Goal: Communication & Community: Answer question/provide support

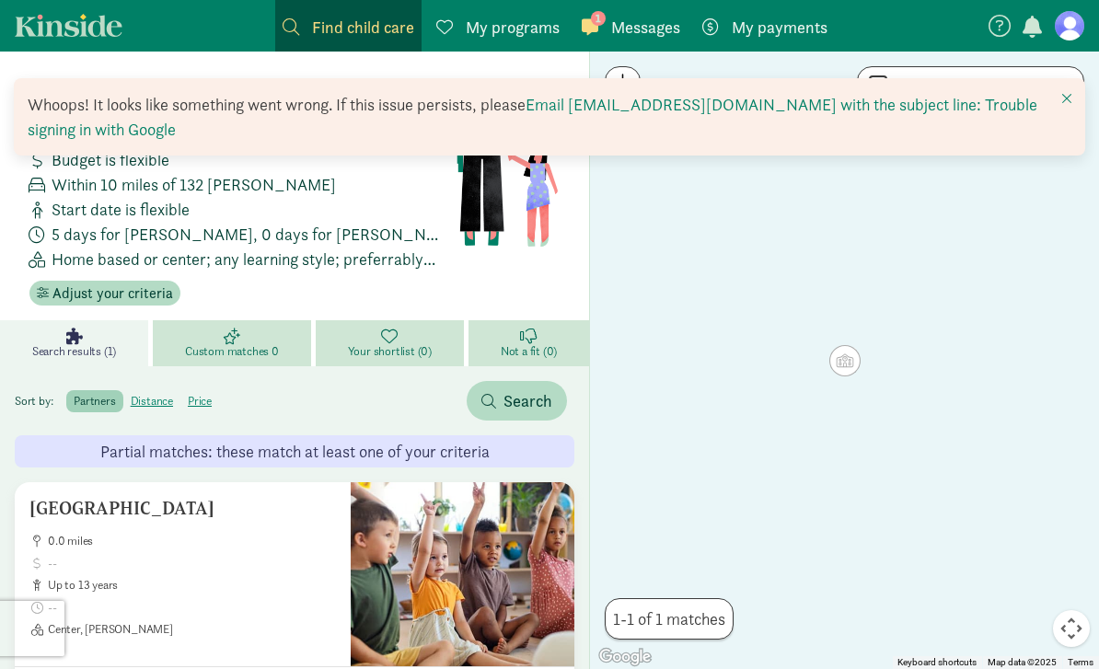
click at [598, 28] on div "1 Messages Messages" at bounding box center [631, 27] width 98 height 25
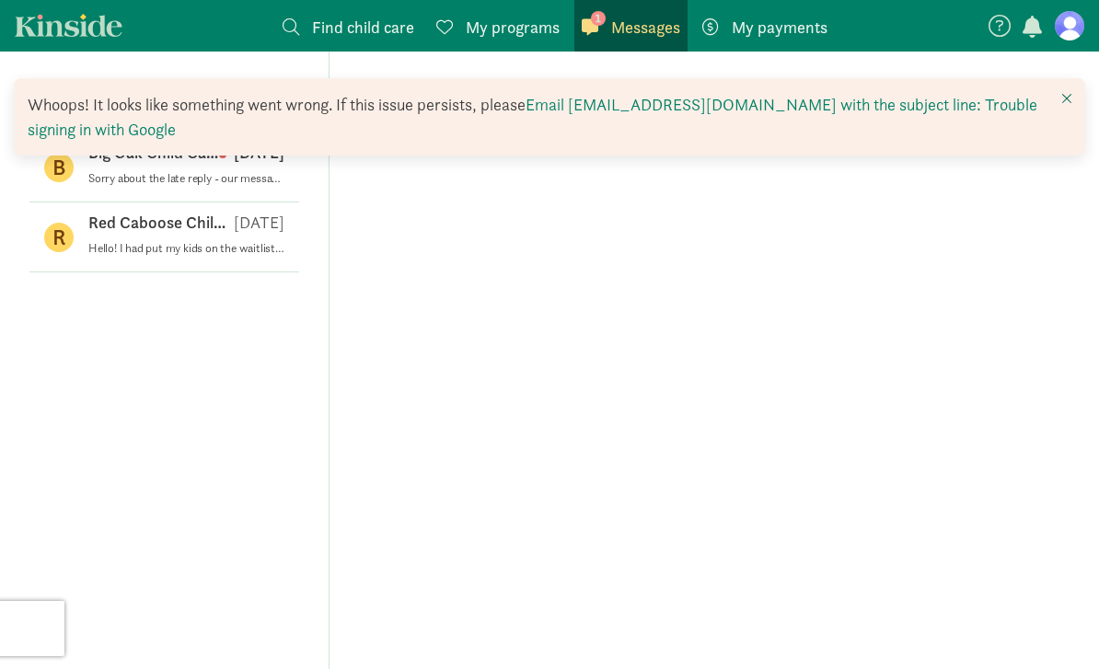
click at [1070, 96] on span at bounding box center [1066, 98] width 11 height 15
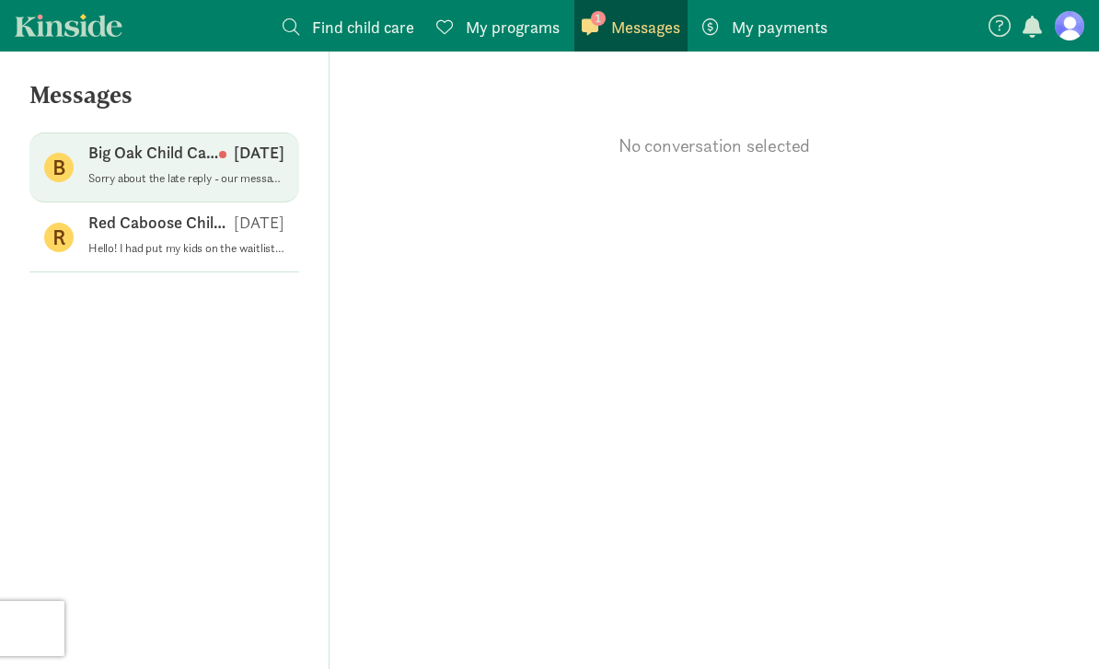
click at [100, 156] on p "Big Oak Child Care" at bounding box center [153, 153] width 131 height 22
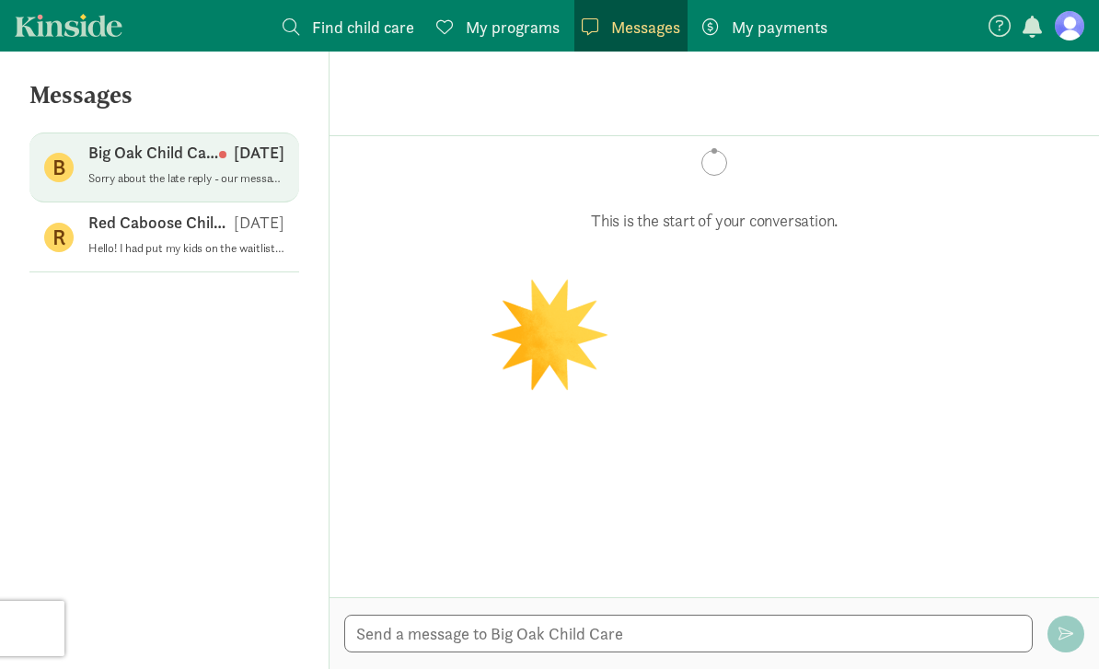
scroll to position [112, 0]
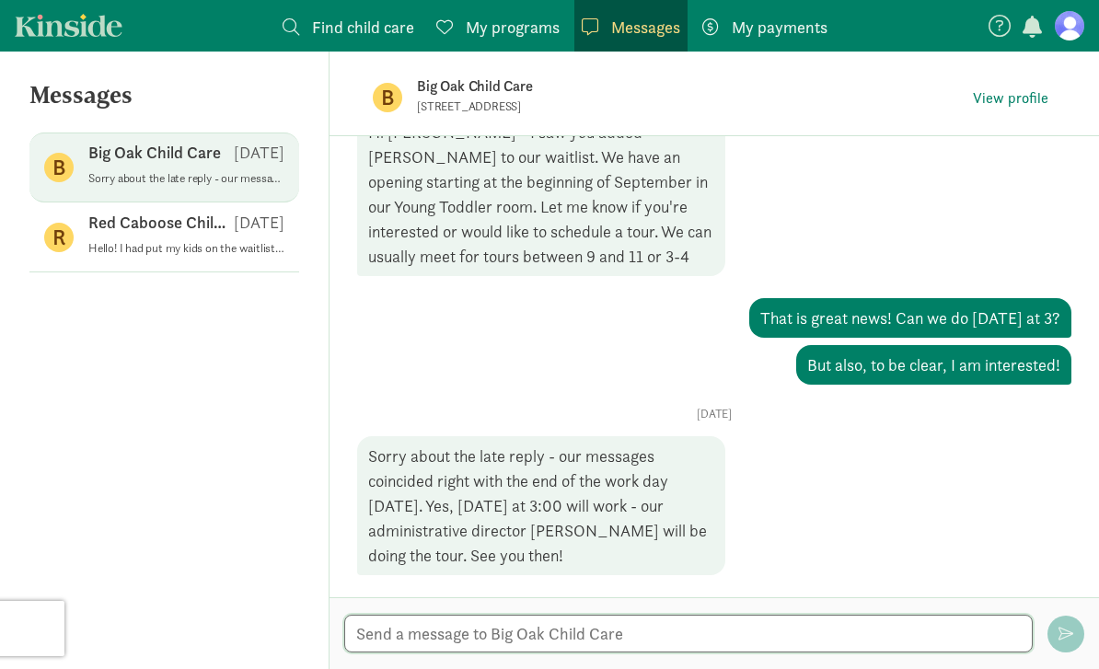
click at [583, 627] on textarea at bounding box center [688, 634] width 688 height 38
type textarea "N"
type textarea "T"
type textarea "I will be there!"
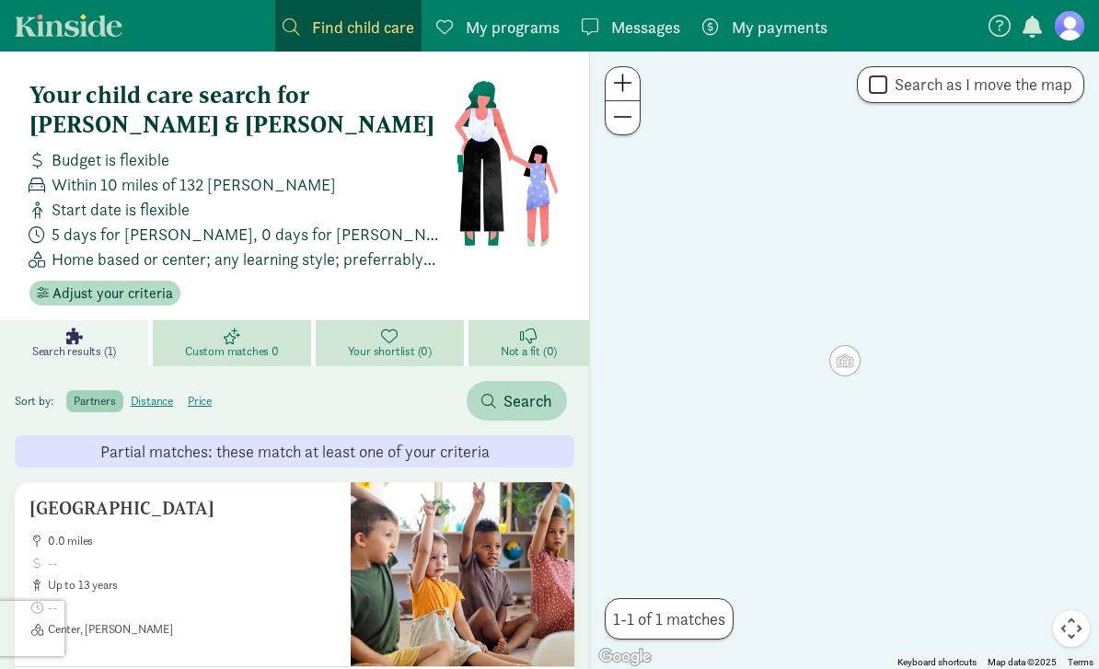
click at [1079, 30] on figure at bounding box center [1069, 25] width 29 height 29
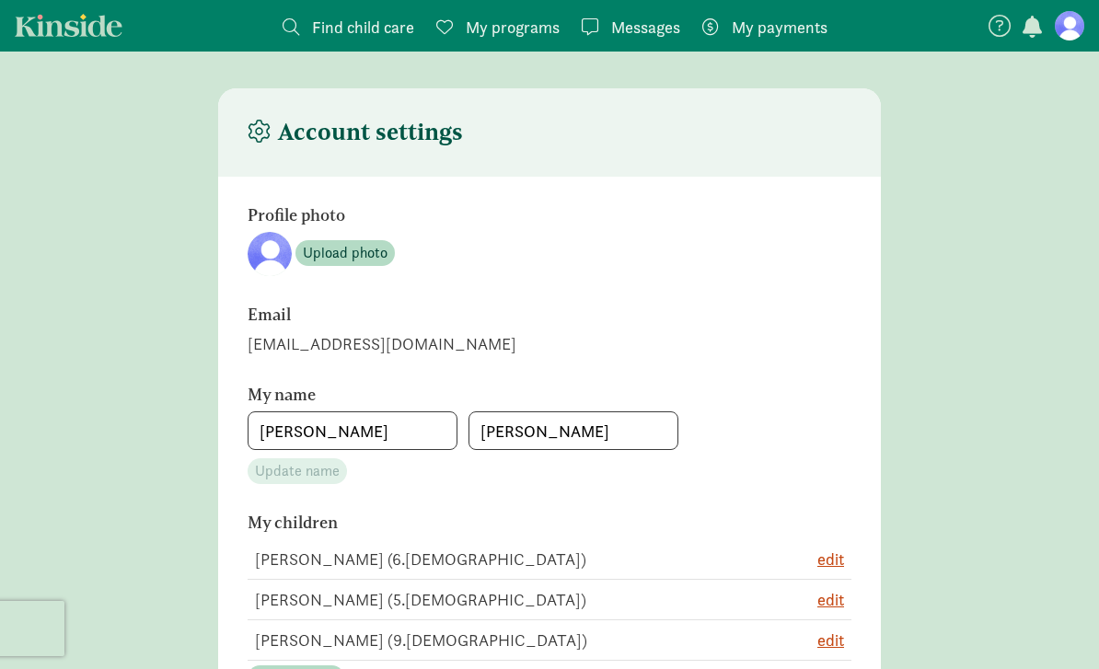
click at [494, 16] on span "My programs" at bounding box center [513, 27] width 94 height 25
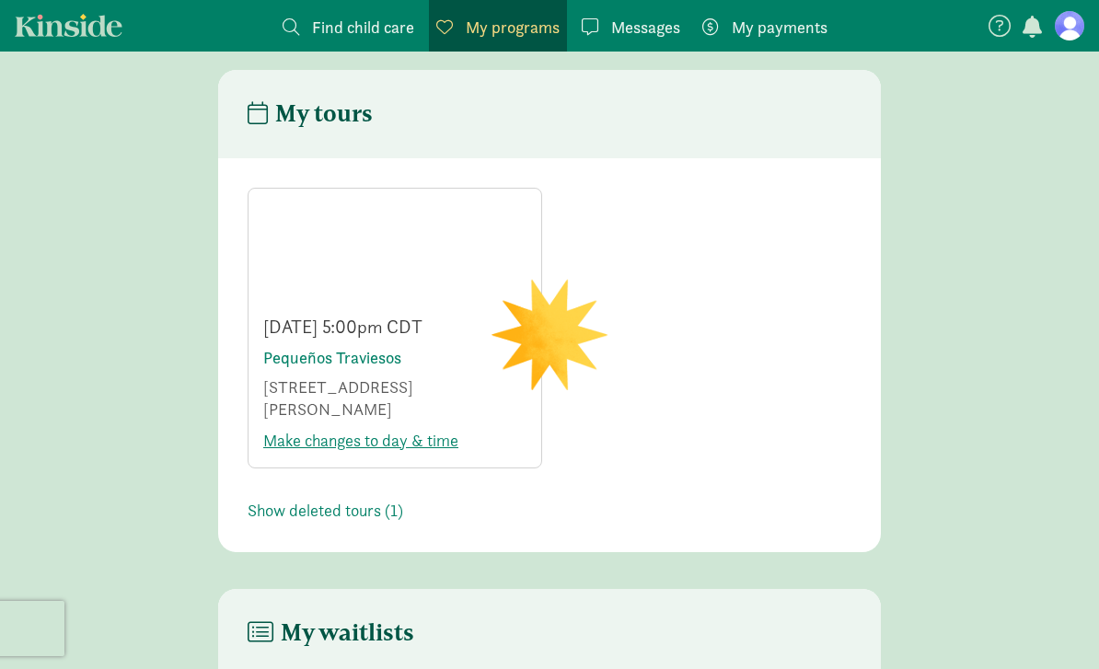
scroll to position [20, 0]
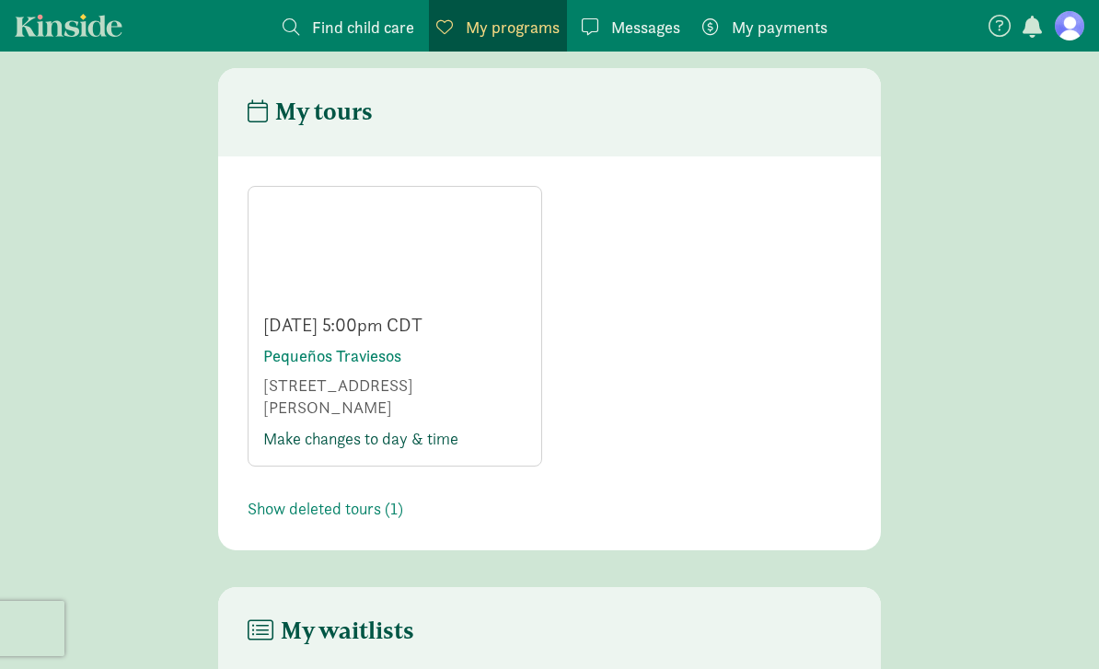
click at [404, 428] on link "Make changes to day & time" at bounding box center [360, 438] width 195 height 21
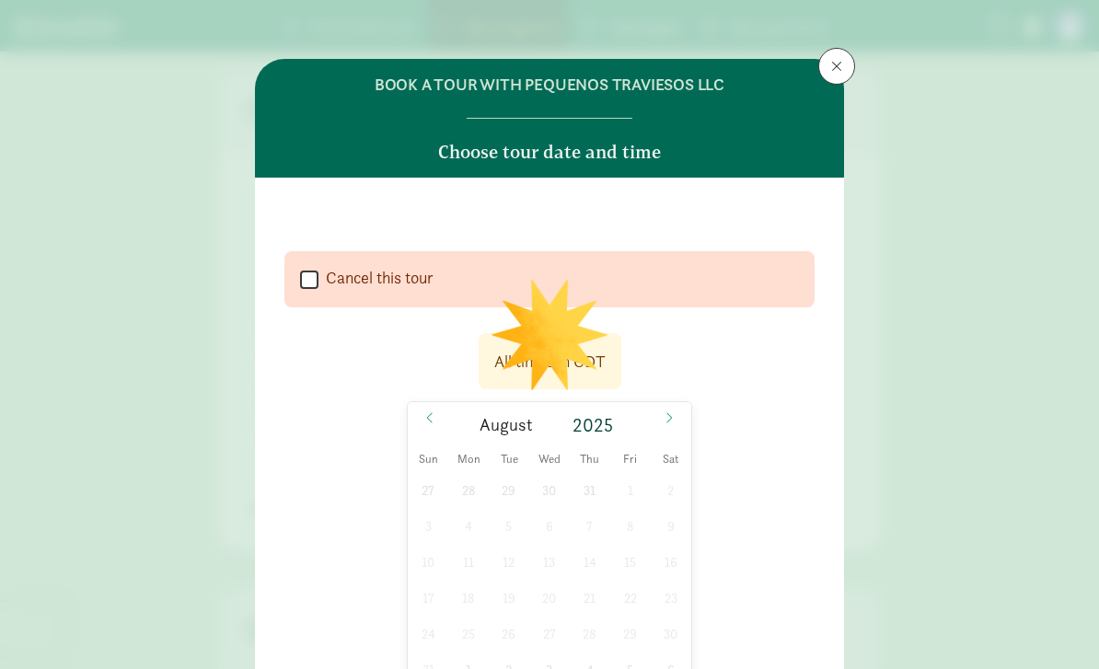
select select
click at [338, 275] on label "Cancel this tour" at bounding box center [375, 278] width 115 height 22
click at [318, 275] on input "Cancel this tour" at bounding box center [309, 279] width 18 height 25
checkbox input "true"
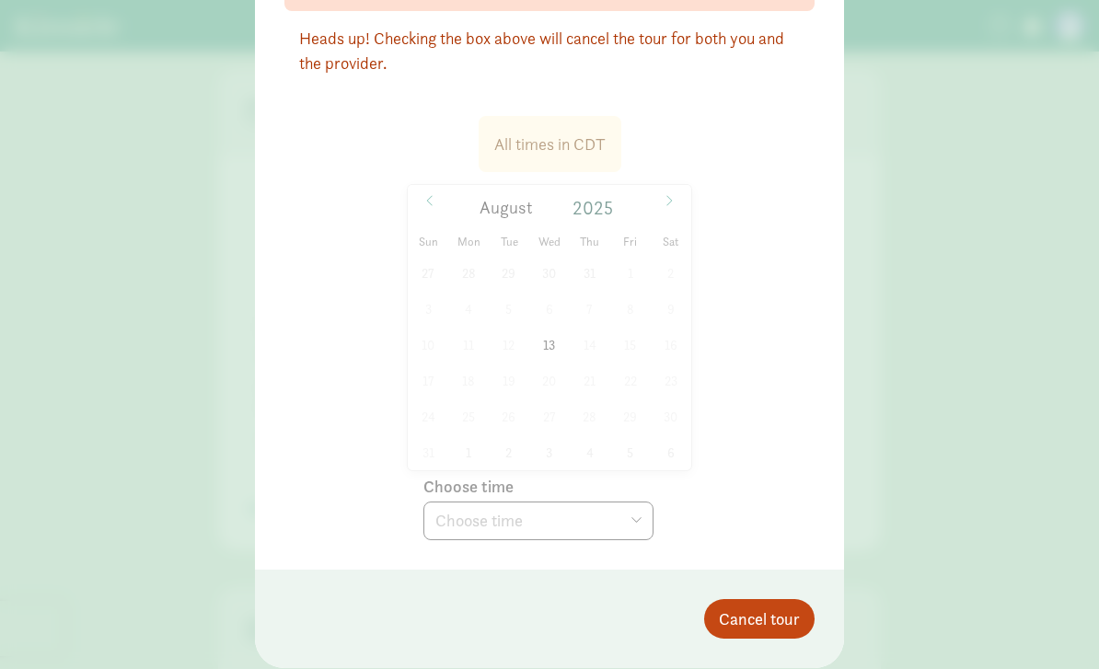
scroll to position [277, 0]
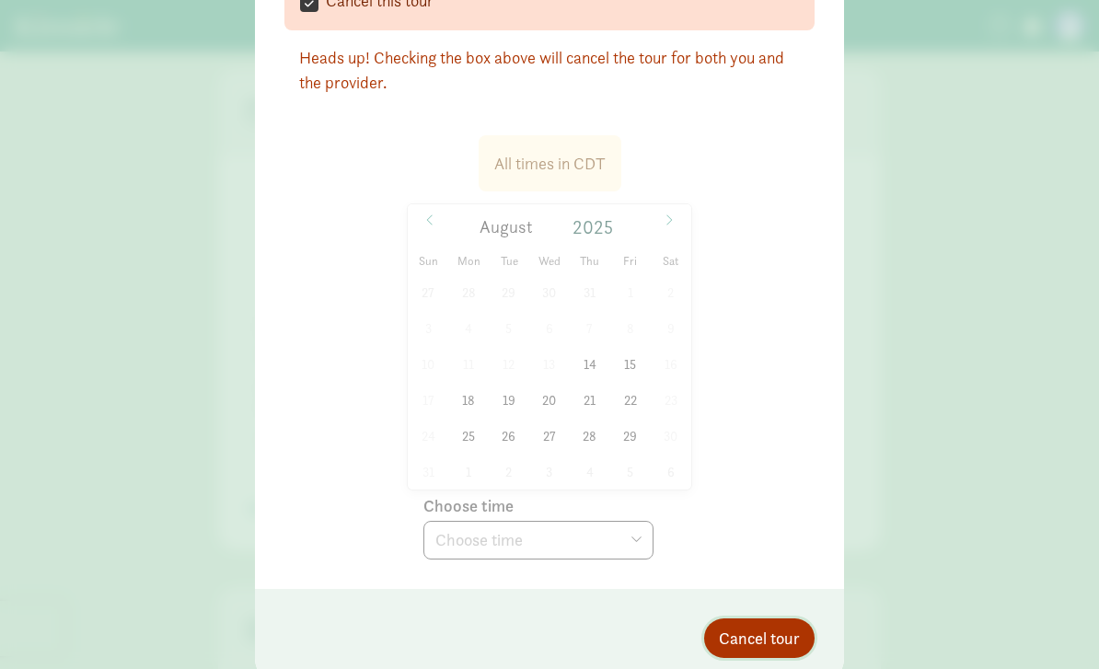
click at [758, 642] on span "Cancel tour" at bounding box center [759, 638] width 81 height 25
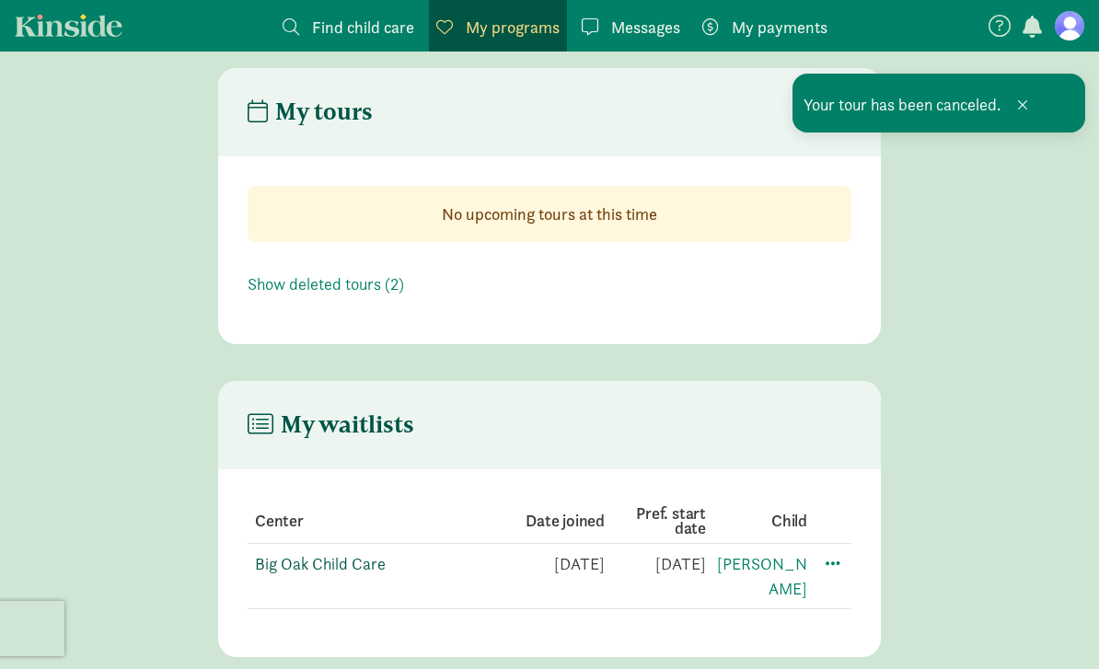
click at [338, 571] on link "Big Oak Child Care" at bounding box center [320, 563] width 131 height 21
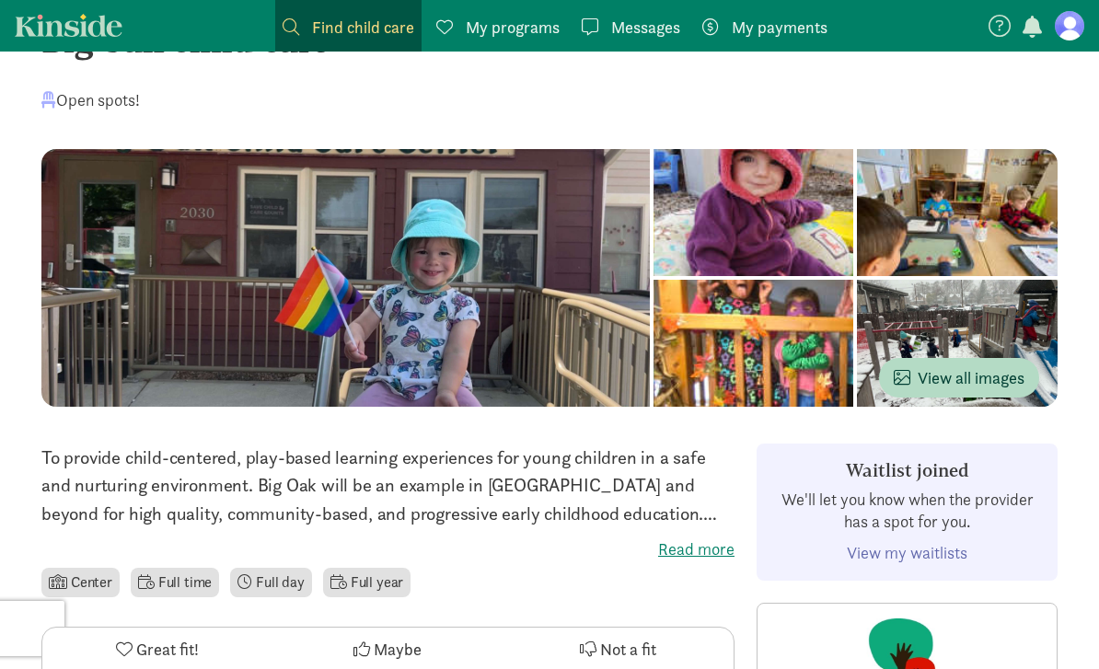
scroll to position [79, 0]
